Goal: Task Accomplishment & Management: Manage account settings

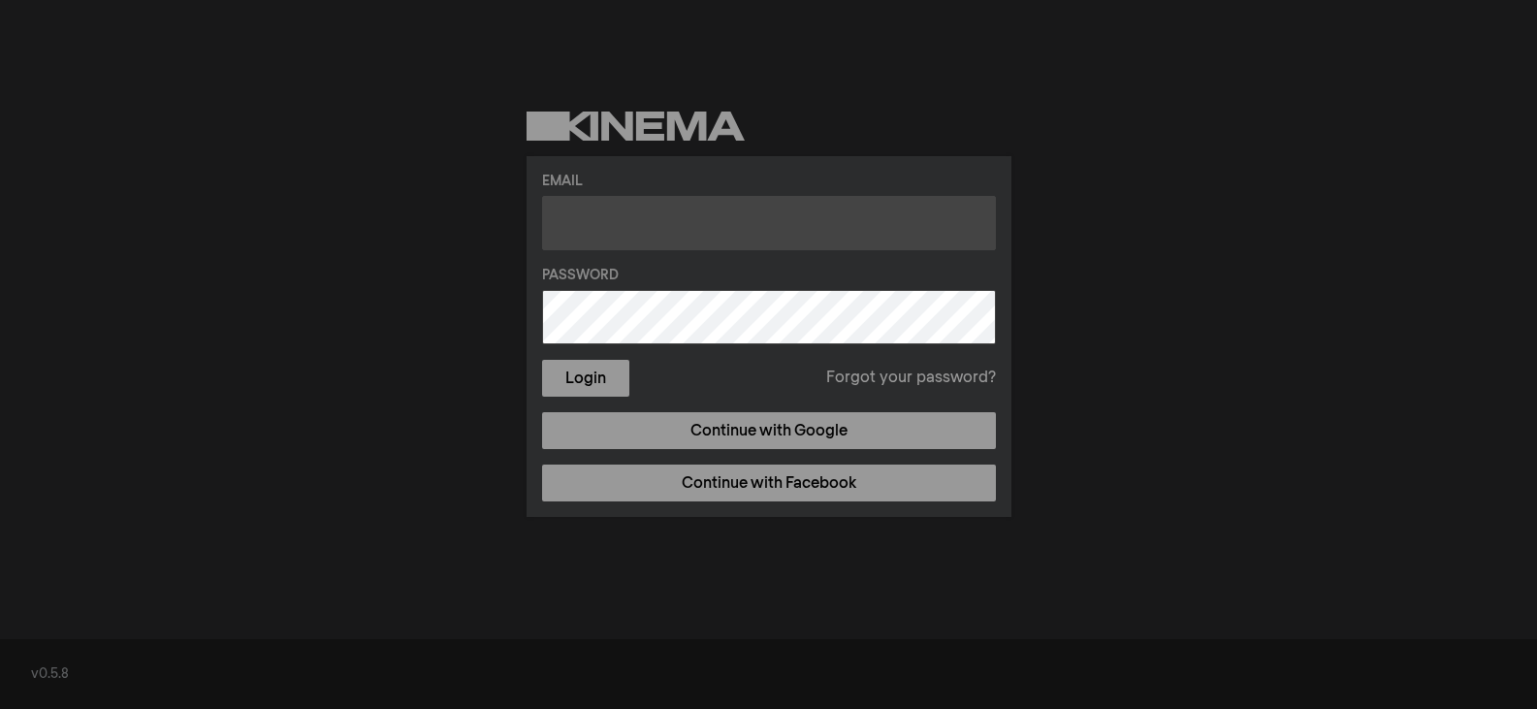
click at [618, 223] on input "text" at bounding box center [769, 223] width 454 height 54
paste input "[EMAIL_ADDRESS][DOMAIN_NAME]"
type input "[EMAIL_ADDRESS][DOMAIN_NAME]"
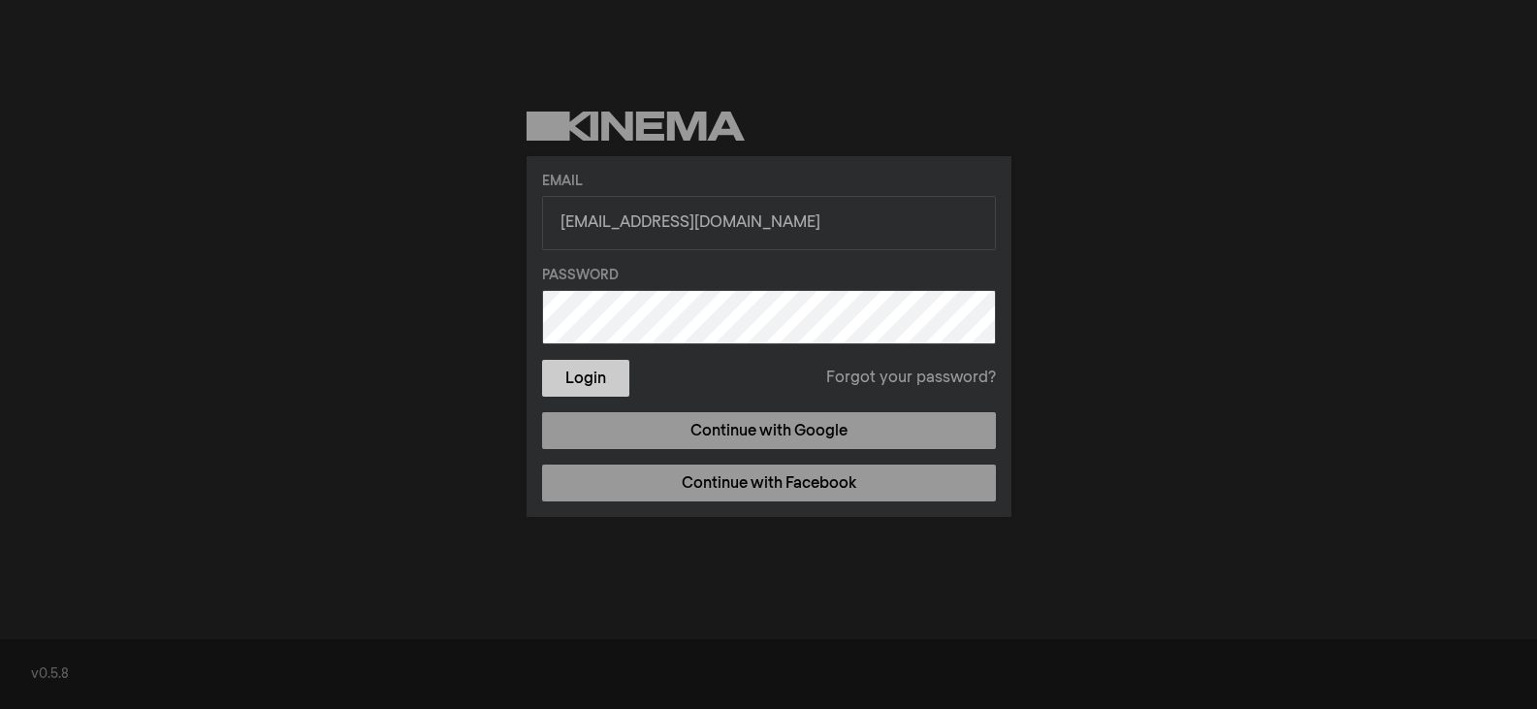
click at [585, 374] on button "Login" at bounding box center [585, 378] width 87 height 37
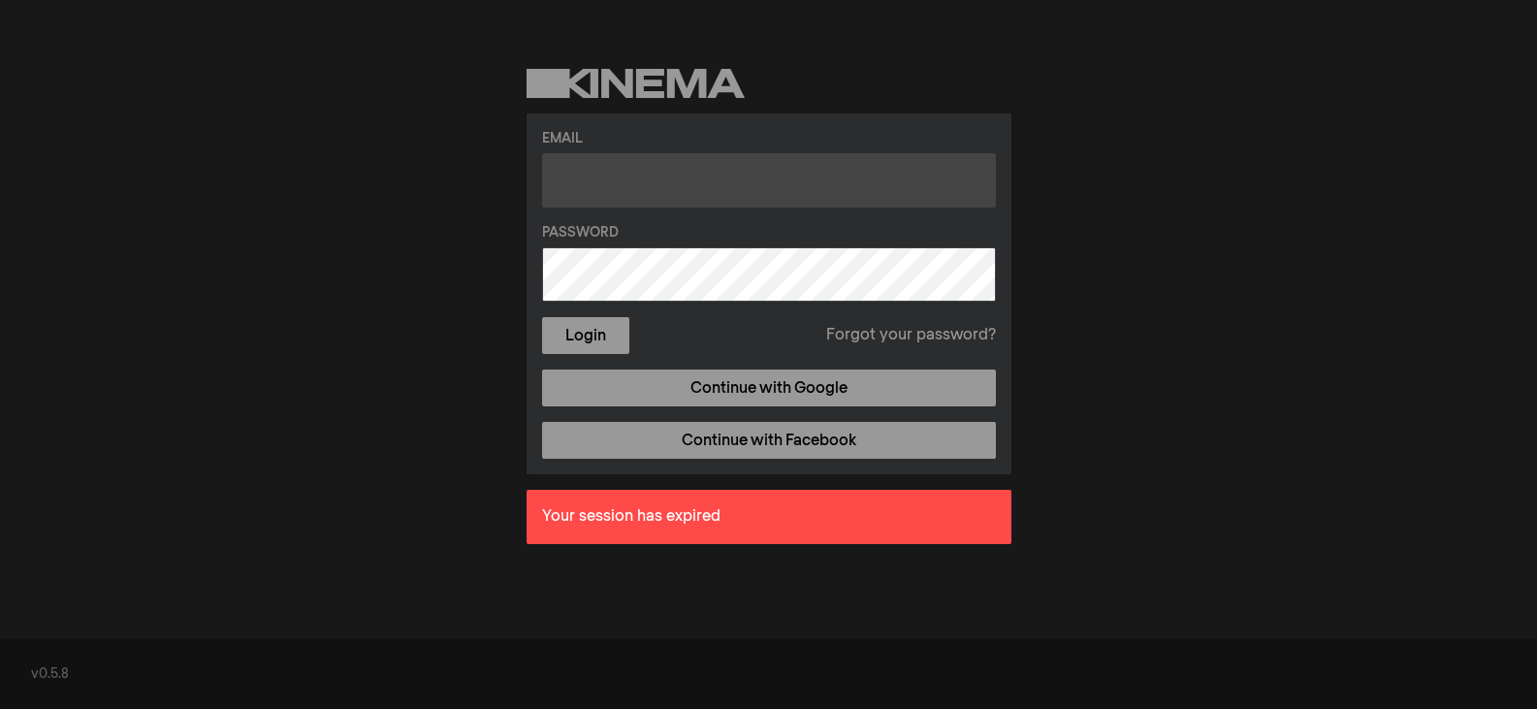
click at [640, 157] on input "text" at bounding box center [769, 180] width 454 height 54
paste input "[EMAIL_ADDRESS][DOMAIN_NAME]"
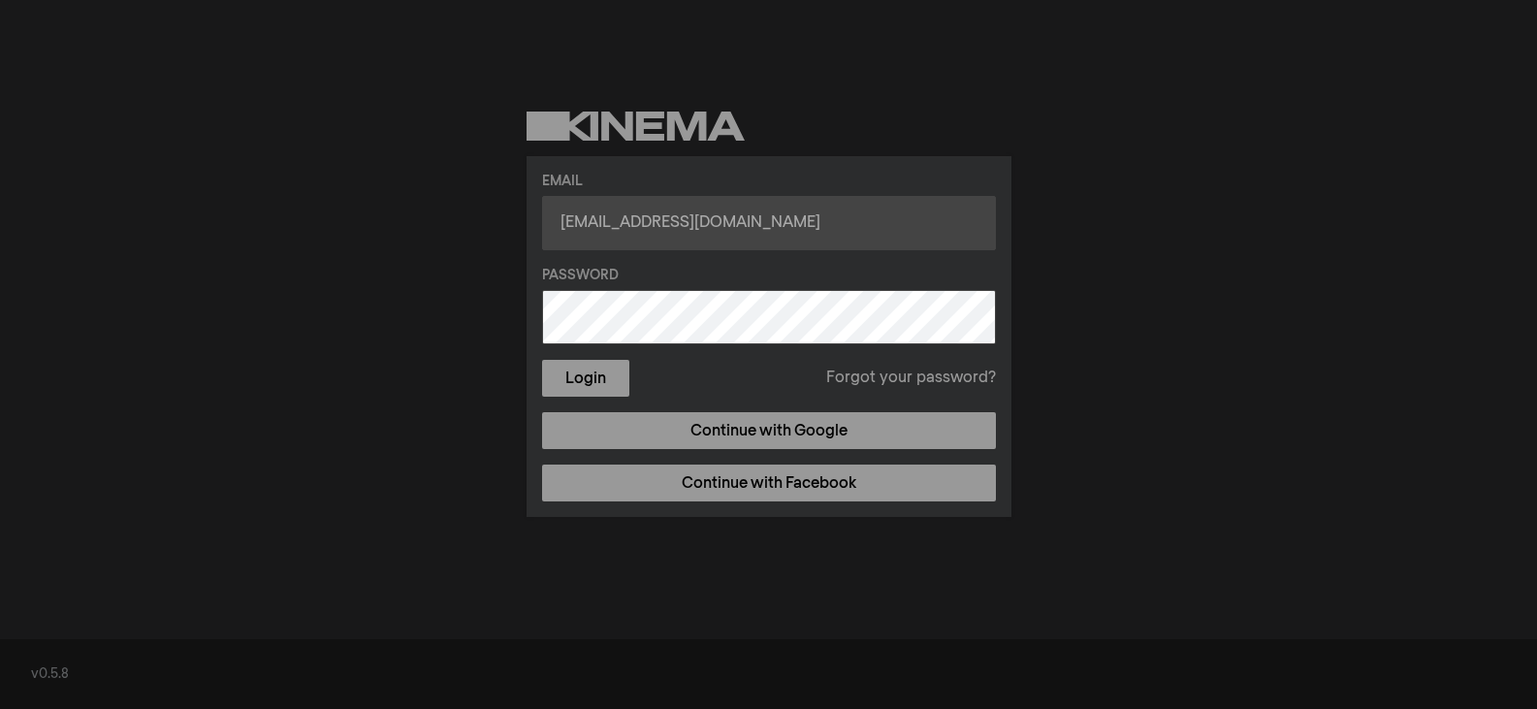
type input "[EMAIL_ADDRESS][DOMAIN_NAME]"
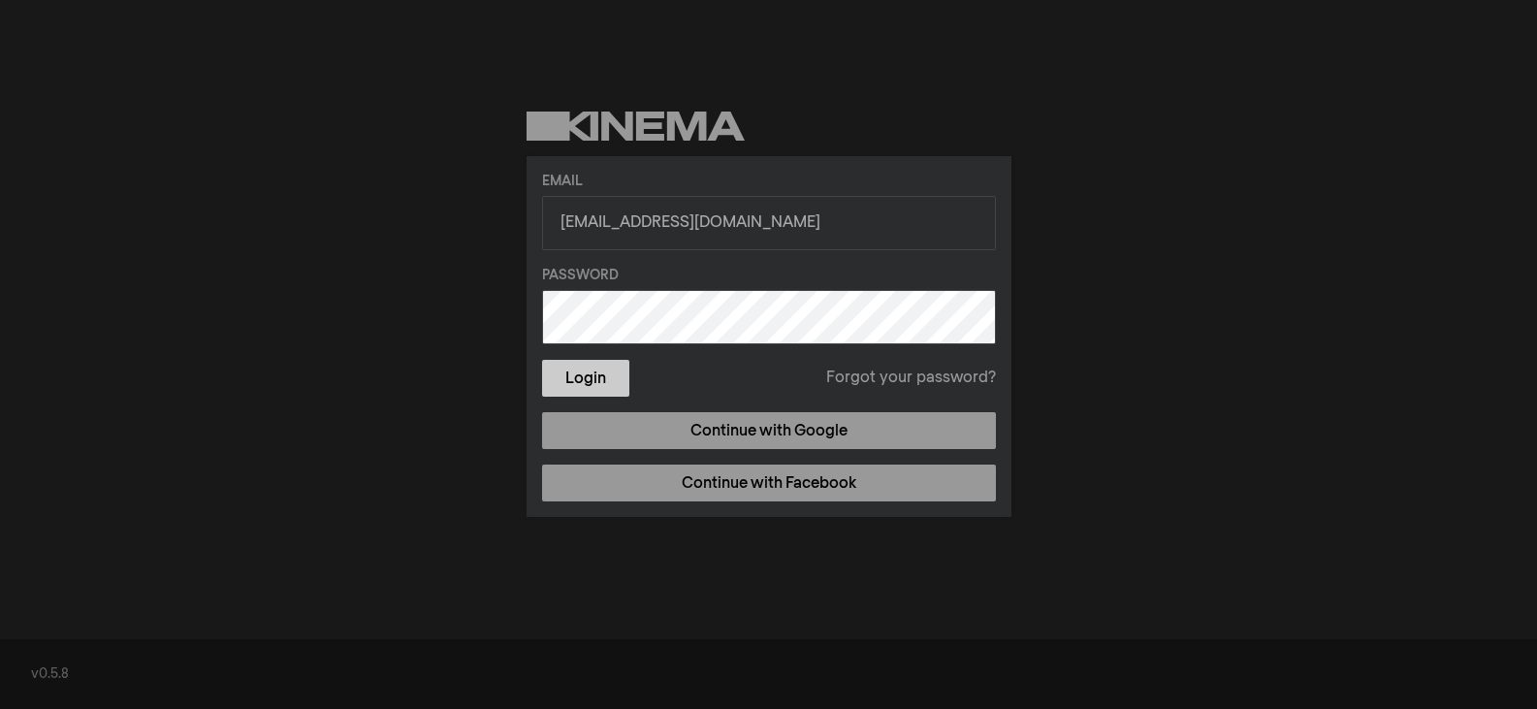
click at [587, 374] on button "Login" at bounding box center [585, 378] width 87 height 37
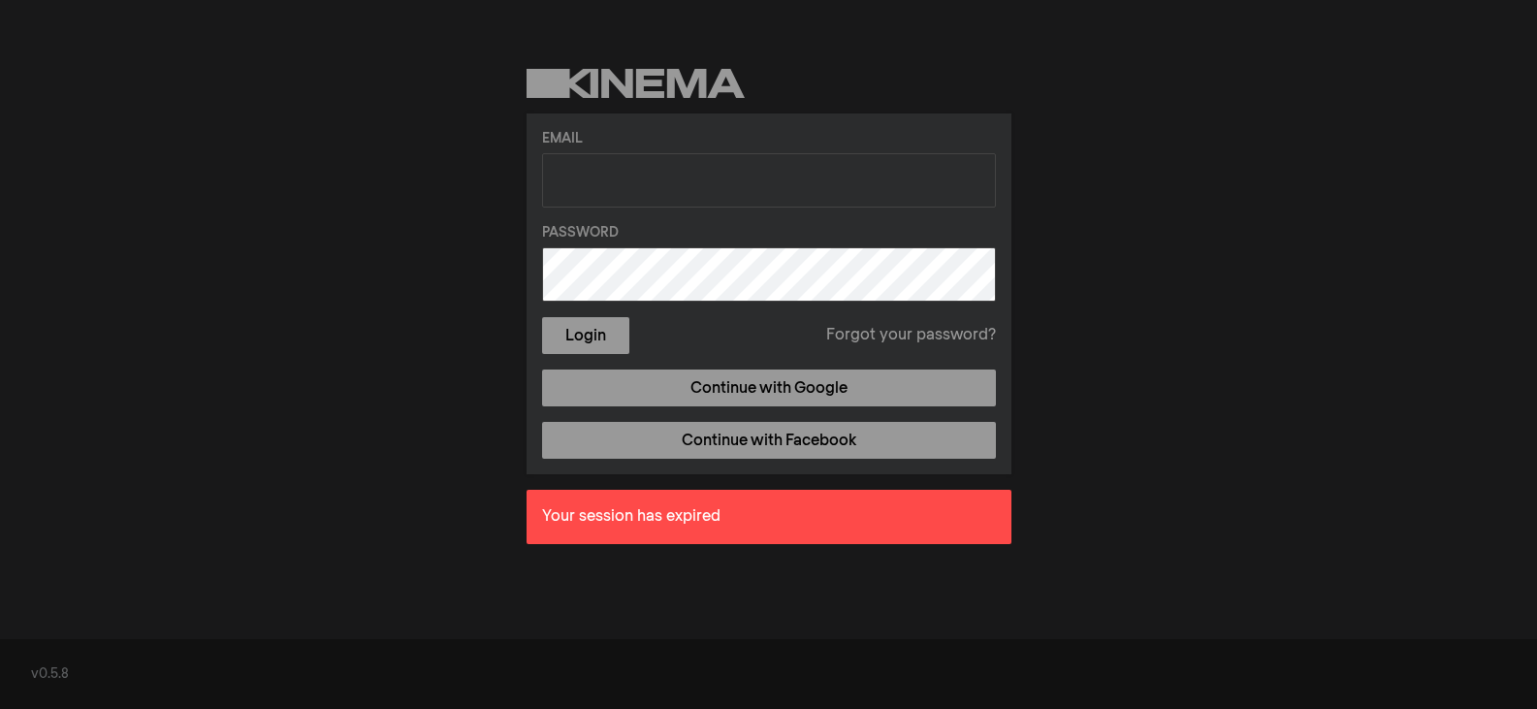
click at [940, 331] on link "Forgot your password?" at bounding box center [911, 335] width 170 height 23
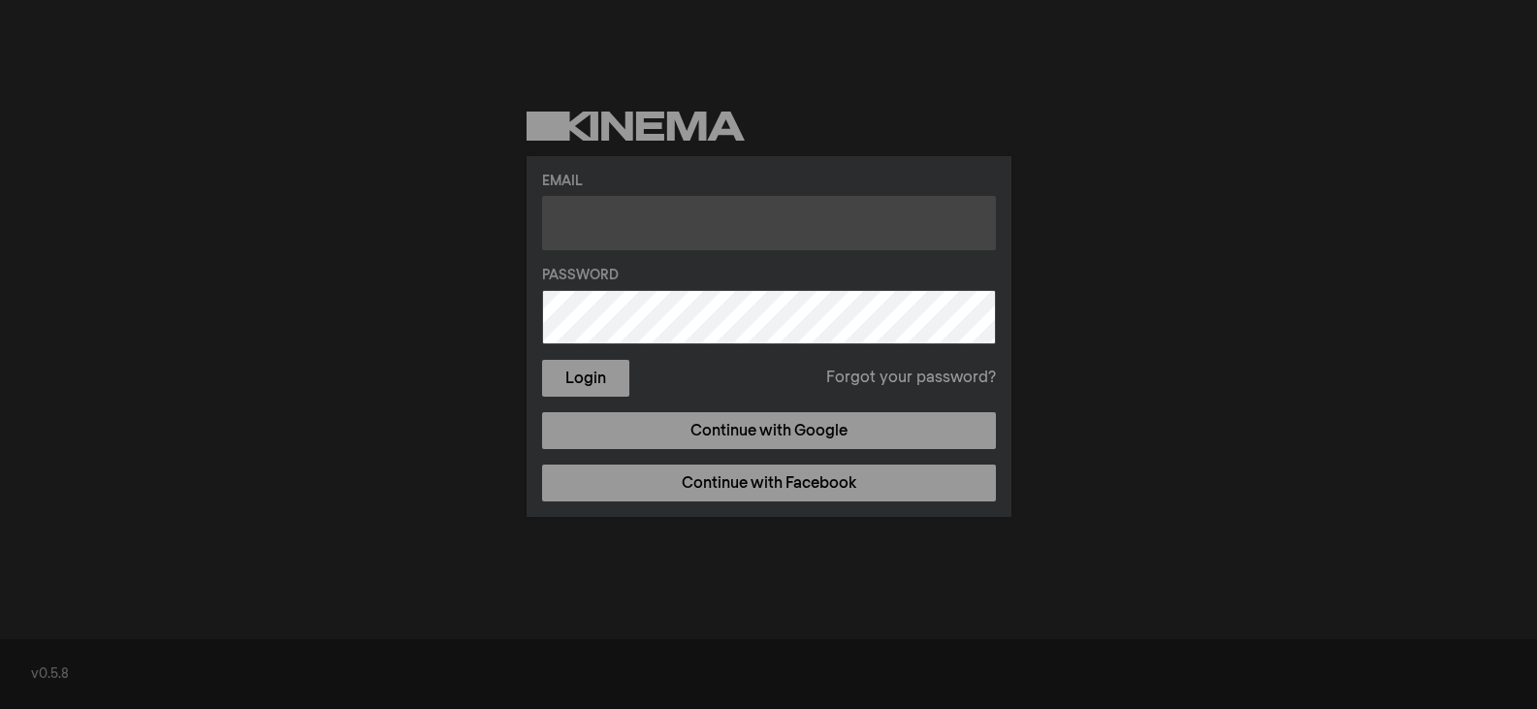
click at [646, 219] on input "text" at bounding box center [769, 223] width 454 height 54
type input "kerriwright69@outlook.com"
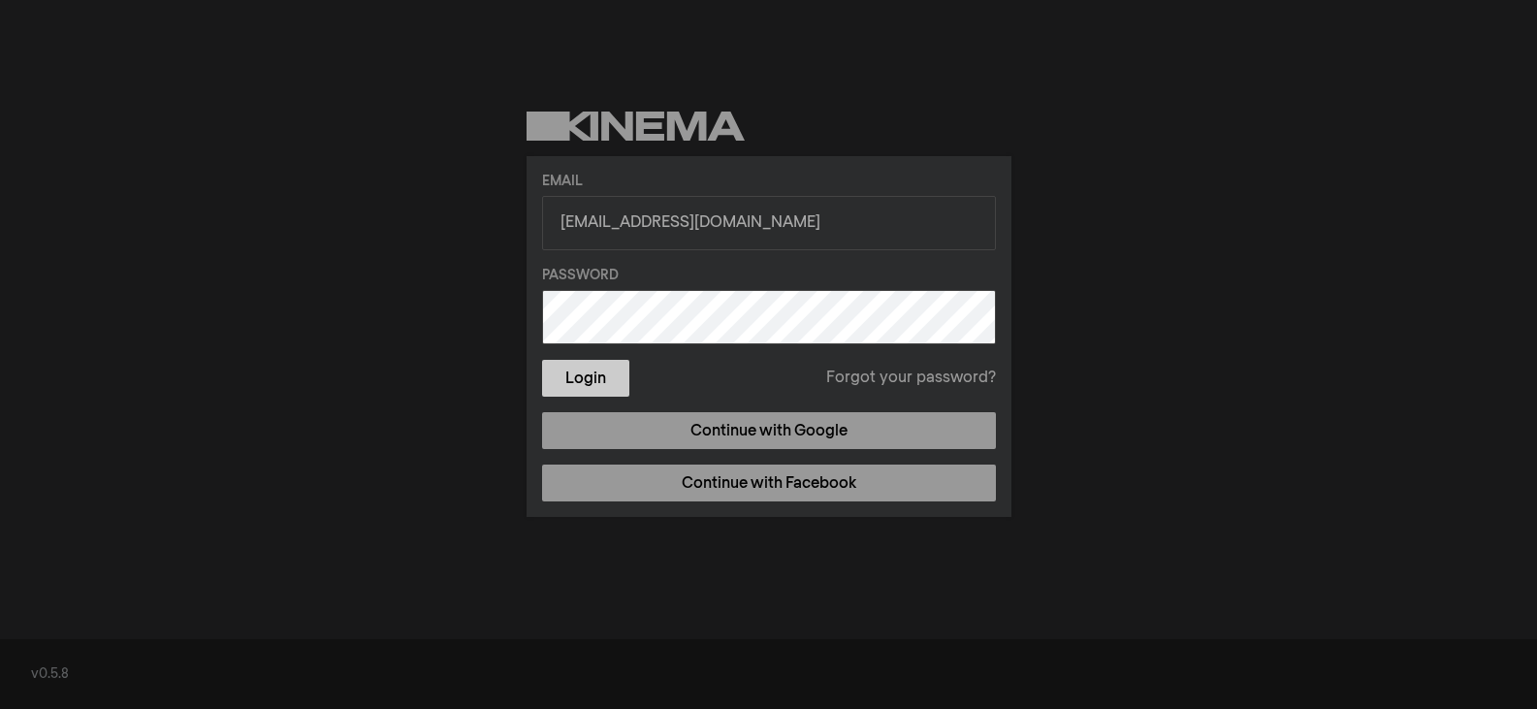
click at [569, 368] on button "Login" at bounding box center [585, 378] width 87 height 37
